Goal: Transaction & Acquisition: Purchase product/service

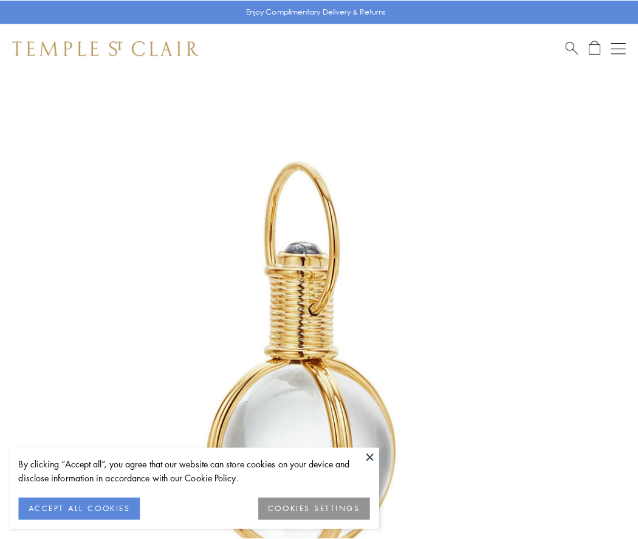
scroll to position [317, 0]
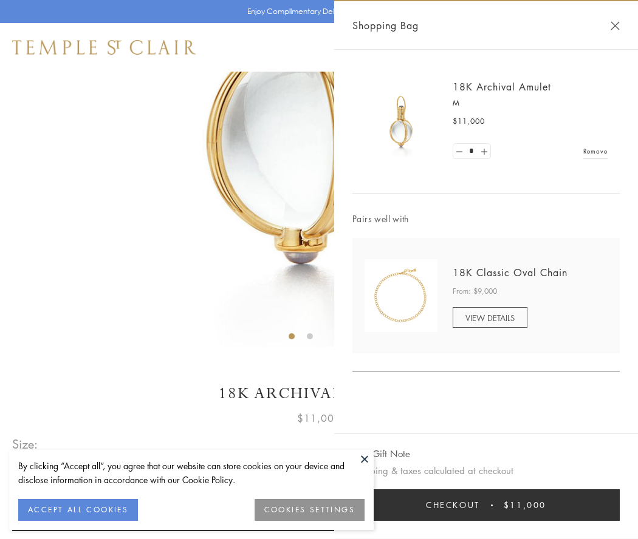
click at [486, 505] on button "Checkout $11,000" at bounding box center [485, 505] width 267 height 32
